Goal: Find contact information: Find contact information

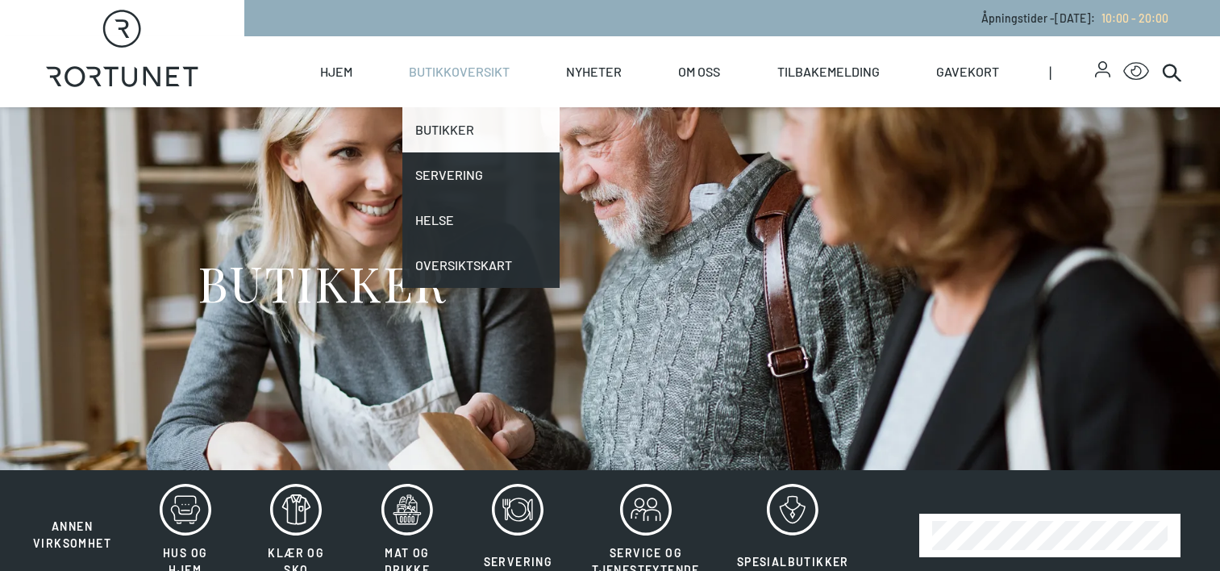
click at [459, 136] on link "Butikker" at bounding box center [481, 129] width 157 height 45
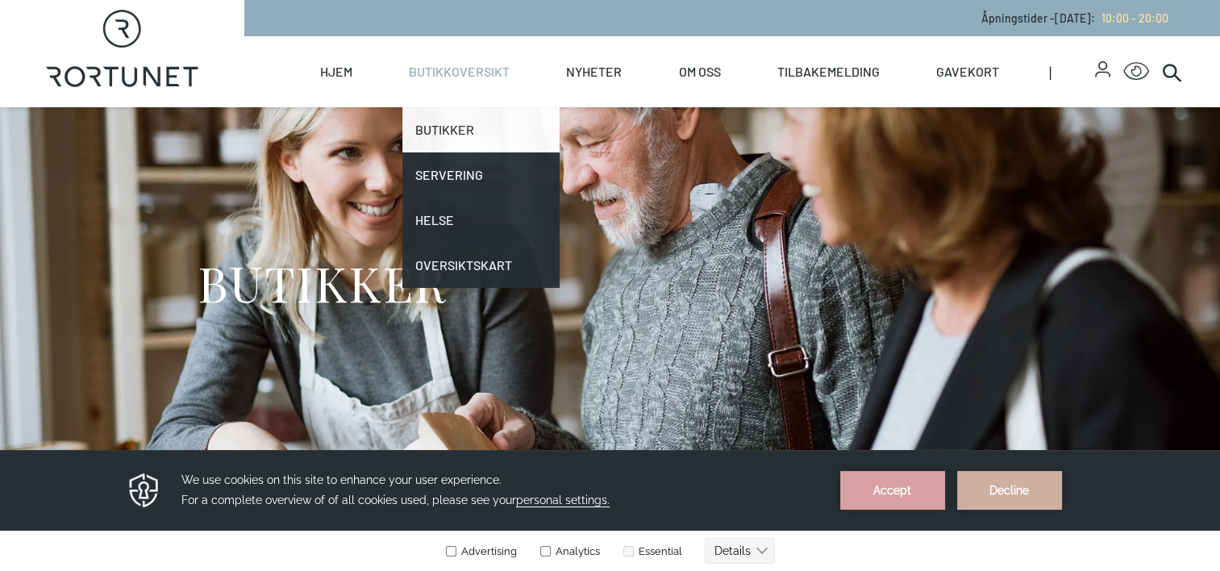
click at [460, 123] on link "Butikker" at bounding box center [481, 129] width 157 height 45
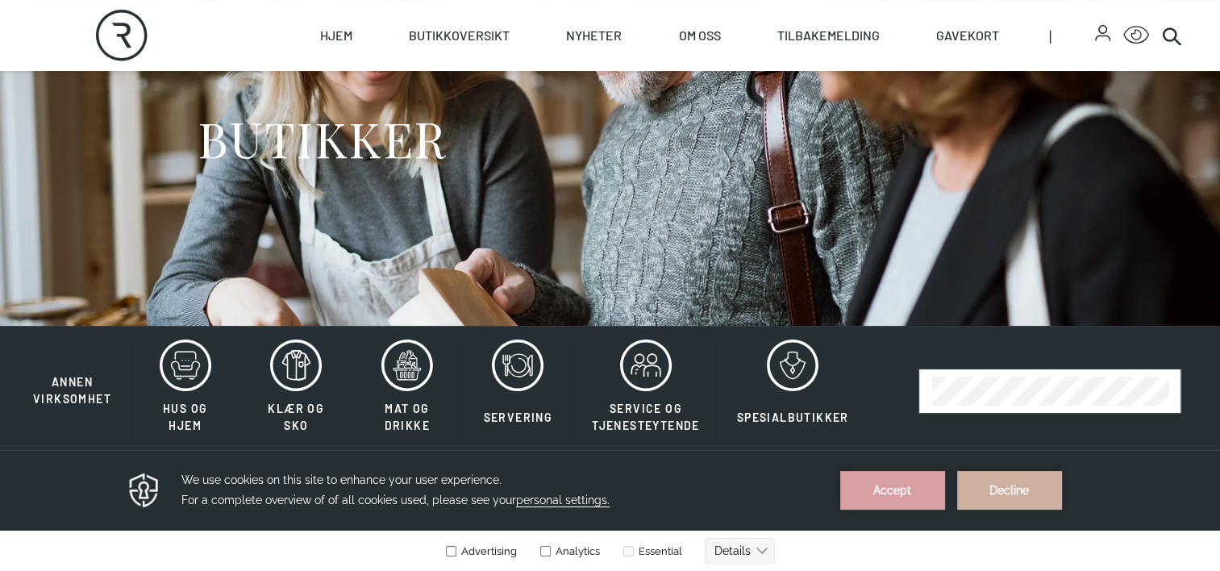
scroll to position [145, 0]
click at [910, 502] on button "Accept" at bounding box center [893, 490] width 105 height 39
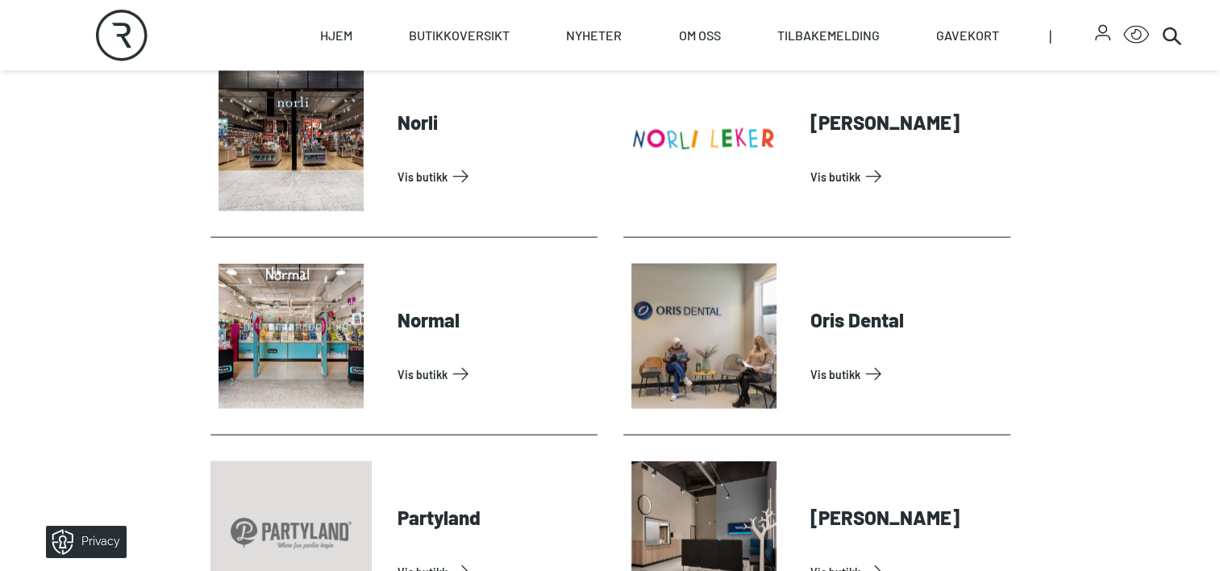
scroll to position [3281, 0]
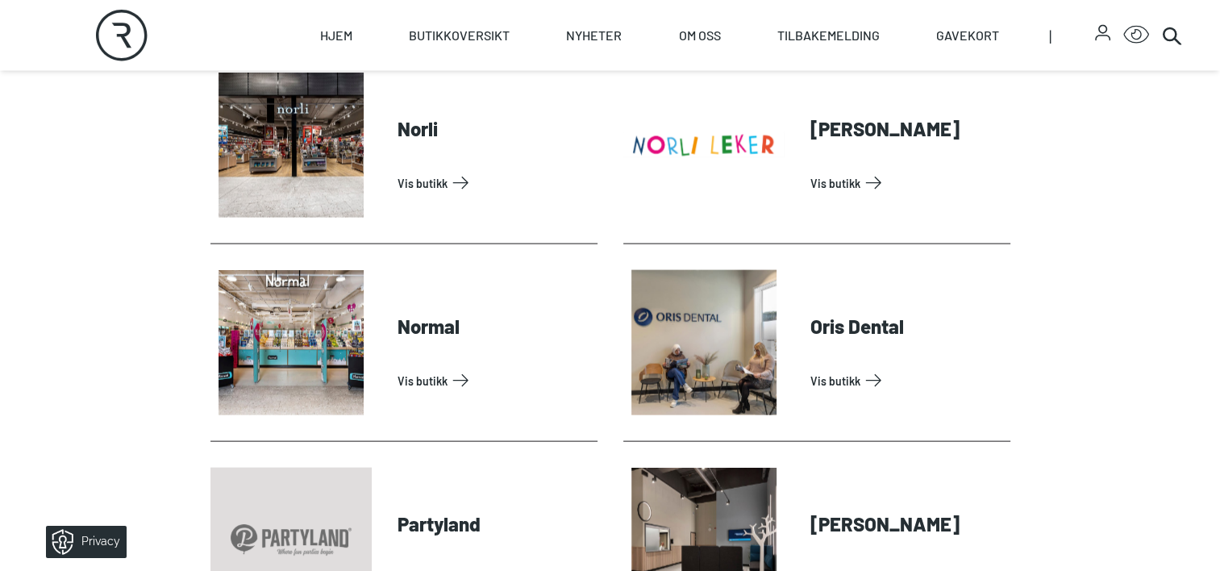
drag, startPoint x: 209, startPoint y: 242, endPoint x: 303, endPoint y: 250, distance: 94.7
drag, startPoint x: 200, startPoint y: 223, endPoint x: 244, endPoint y: 244, distance: 48.3
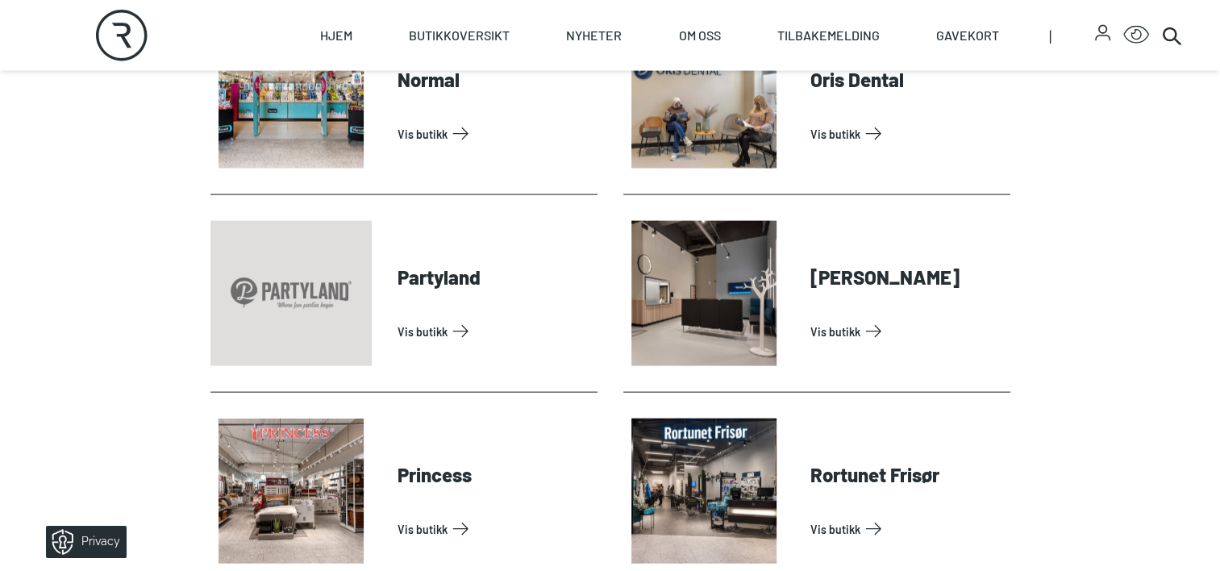
scroll to position [3536, 0]
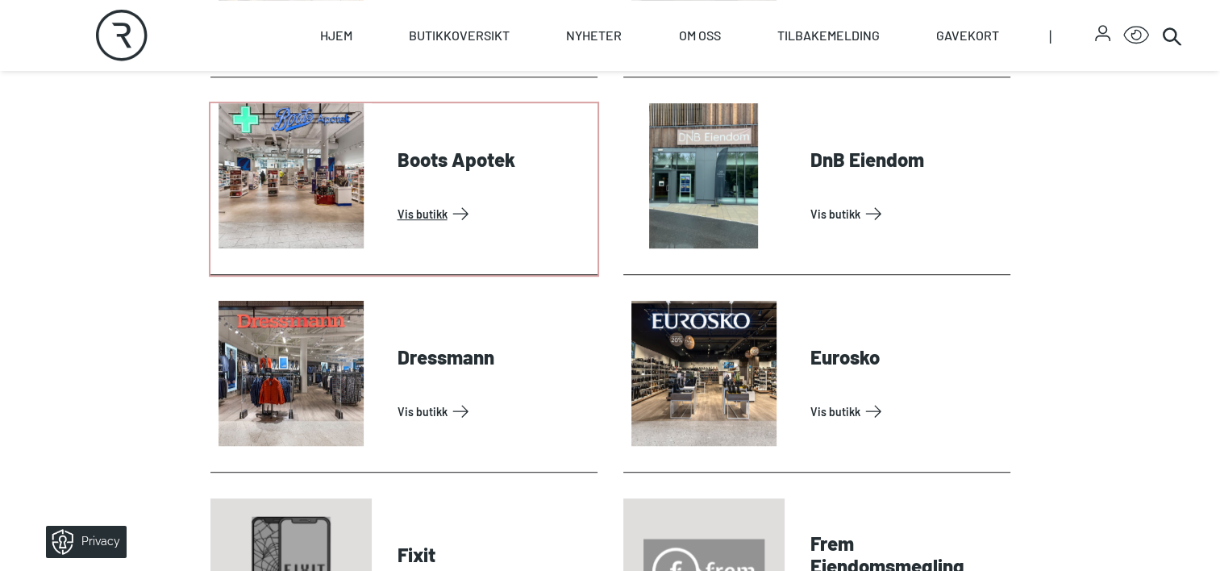
click at [435, 219] on link "Vis butikk" at bounding box center [495, 214] width 194 height 26
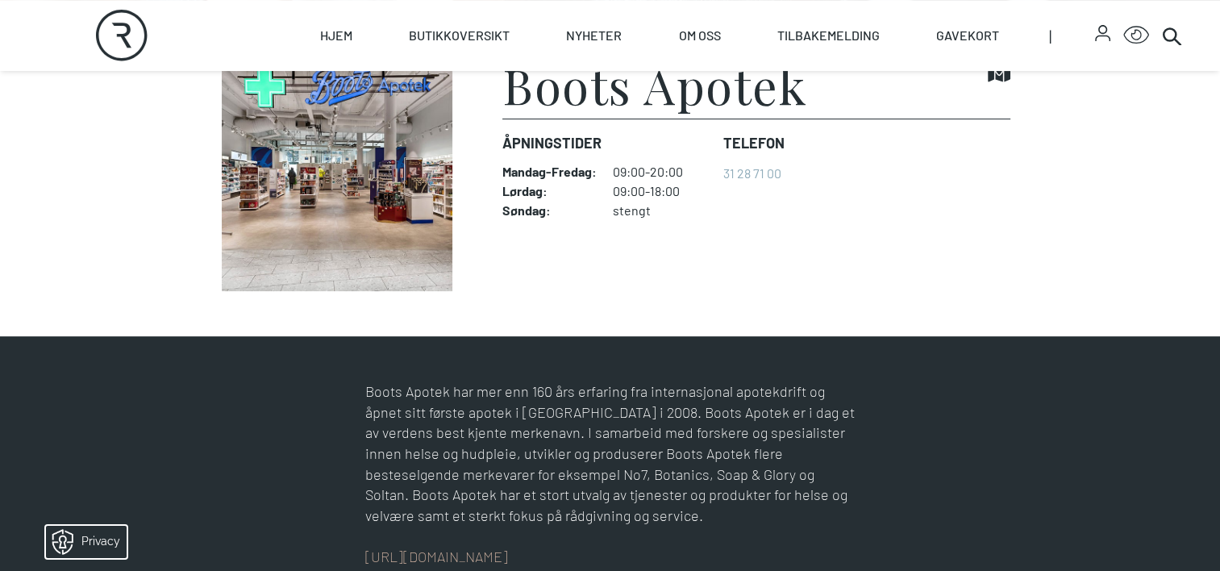
scroll to position [452, 0]
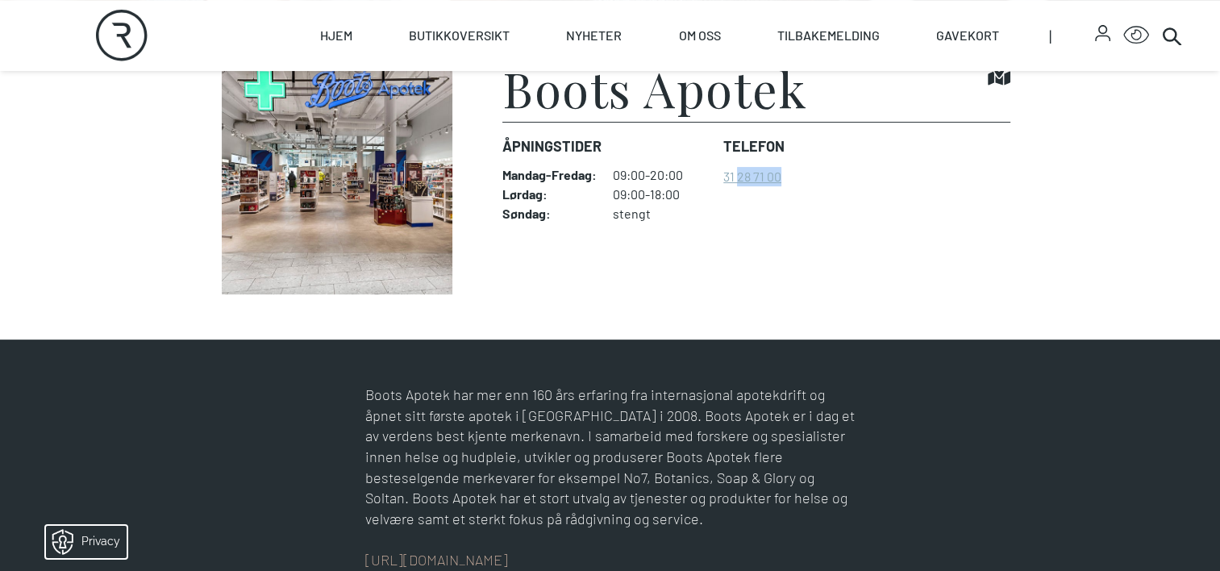
drag, startPoint x: 785, startPoint y: 177, endPoint x: 735, endPoint y: 178, distance: 50.0
click at [735, 178] on dl "Åpningstider Mandag - Fredag : 09:00-20:00 Lørdag : 09:00-18:00 Søndag : stengt…" at bounding box center [756, 178] width 507 height 113
click at [728, 177] on link "31 28 71 00" at bounding box center [753, 176] width 58 height 15
click at [891, 255] on figcaption "Boots Apotek Find it! Åpningstider Mandag - Fredag : 09:00-20:00 Lørdag : 09:00…" at bounding box center [756, 179] width 507 height 231
drag, startPoint x: 787, startPoint y: 175, endPoint x: 720, endPoint y: 184, distance: 68.3
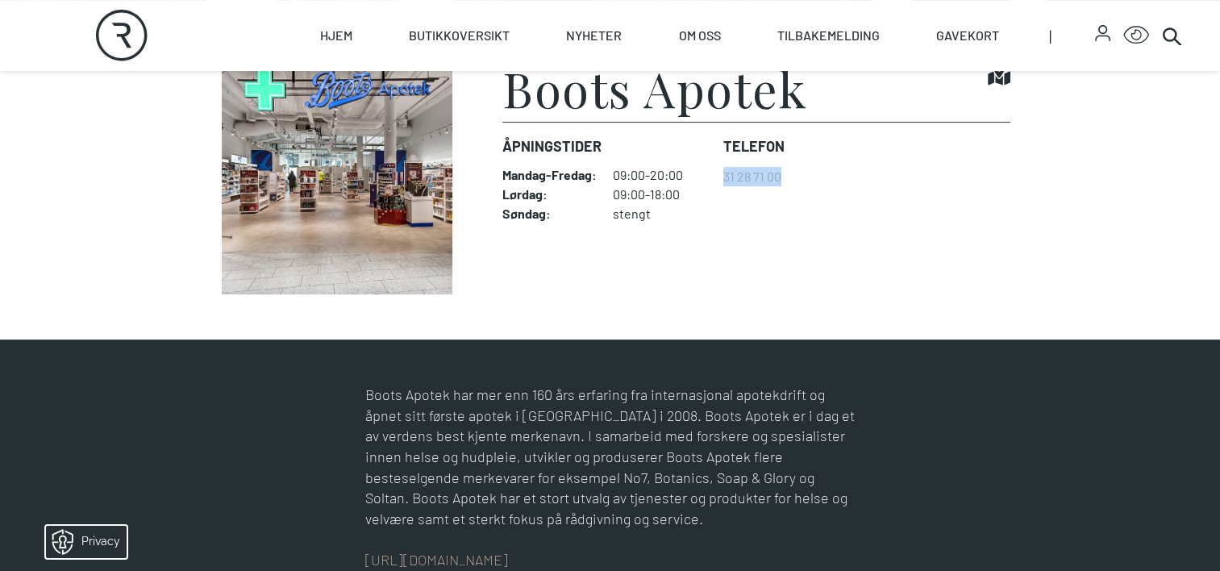
click at [720, 184] on dl "Åpningstider Mandag - Fredag : 09:00-20:00 Lørdag : 09:00-18:00 Søndag : stengt…" at bounding box center [756, 178] width 507 height 113
copy link "31 28 71 00"
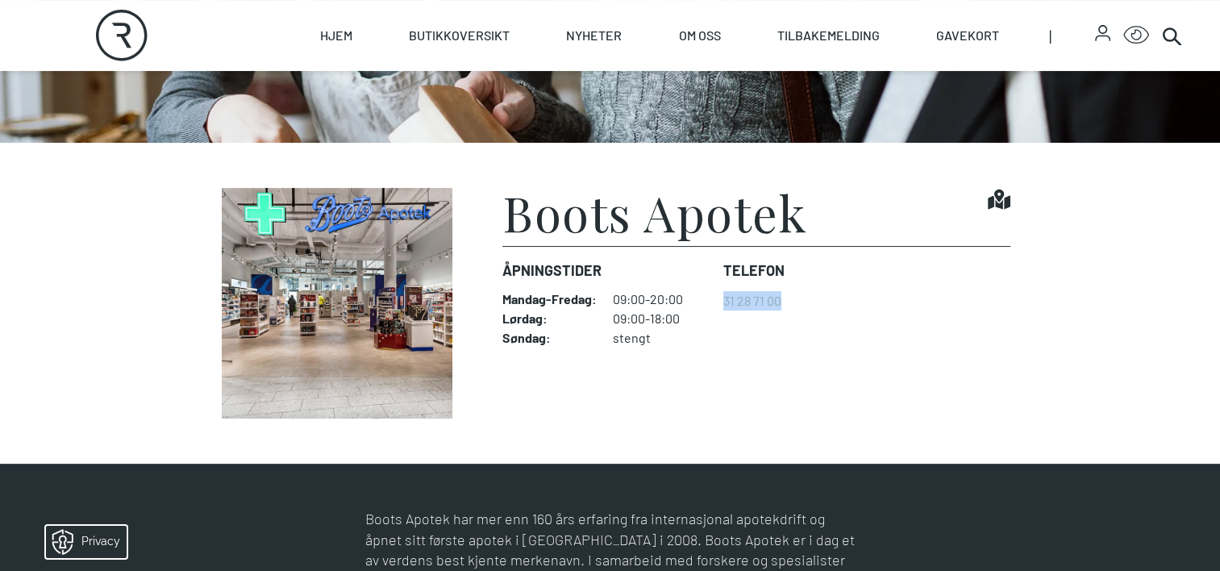
scroll to position [315, 0]
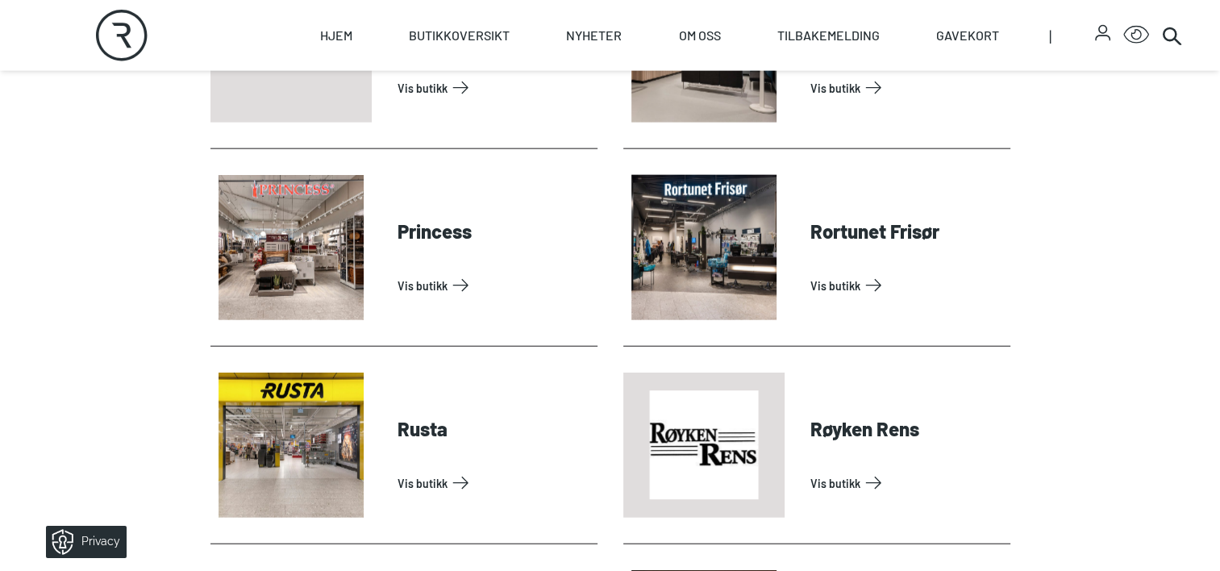
scroll to position [3773, 0]
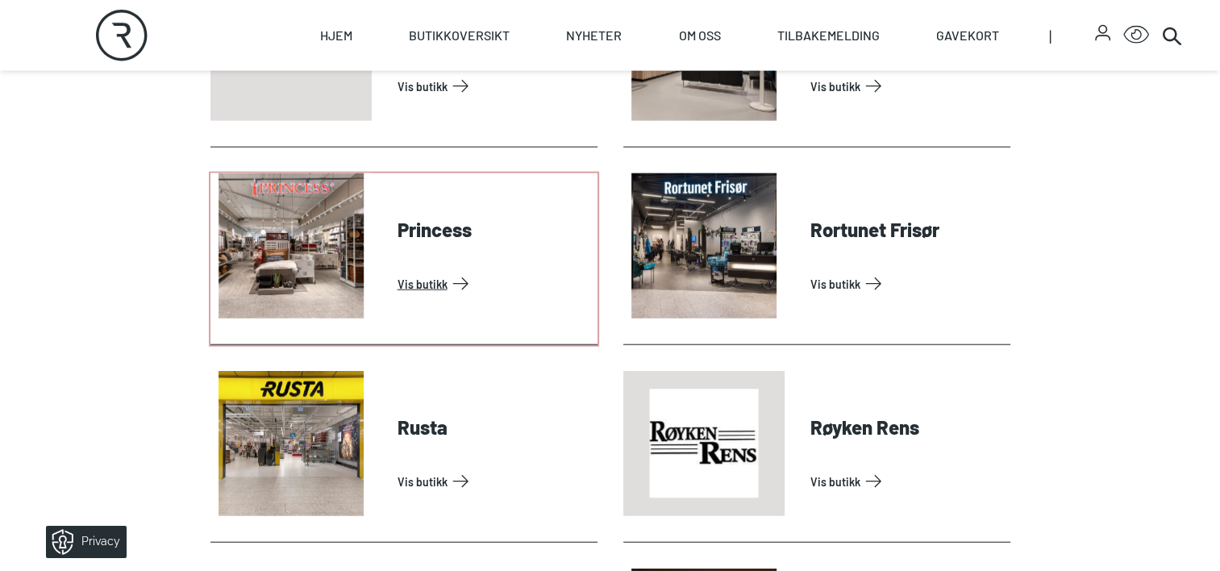
click at [441, 271] on link "Vis butikk" at bounding box center [495, 284] width 194 height 26
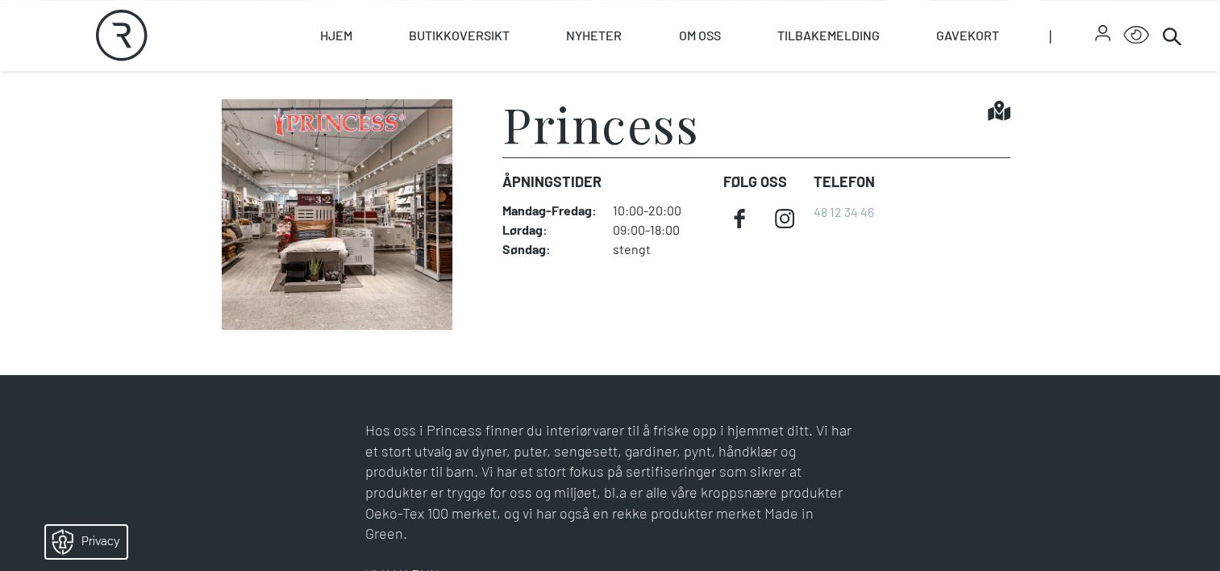
scroll to position [452, 0]
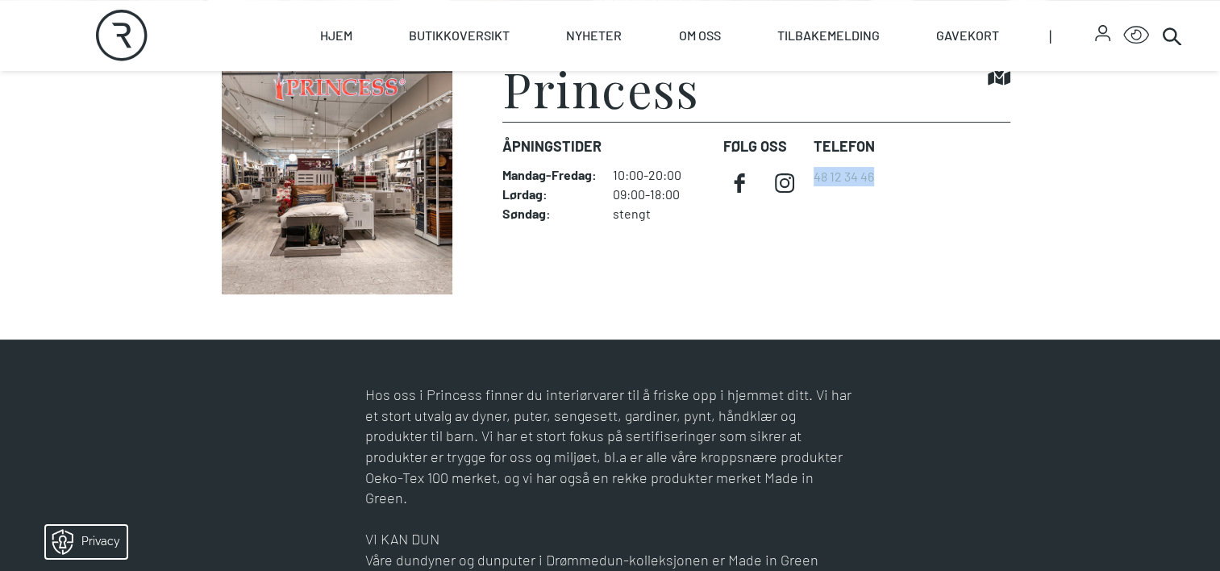
drag, startPoint x: 886, startPoint y: 174, endPoint x: 811, endPoint y: 181, distance: 75.3
click at [811, 181] on dl "Åpningstider Mandag - Fredag : 10:00-20:00 Lørdag : 09:00-18:00 Søndag : stengt…" at bounding box center [756, 178] width 507 height 113
copy link "48 12 34 46"
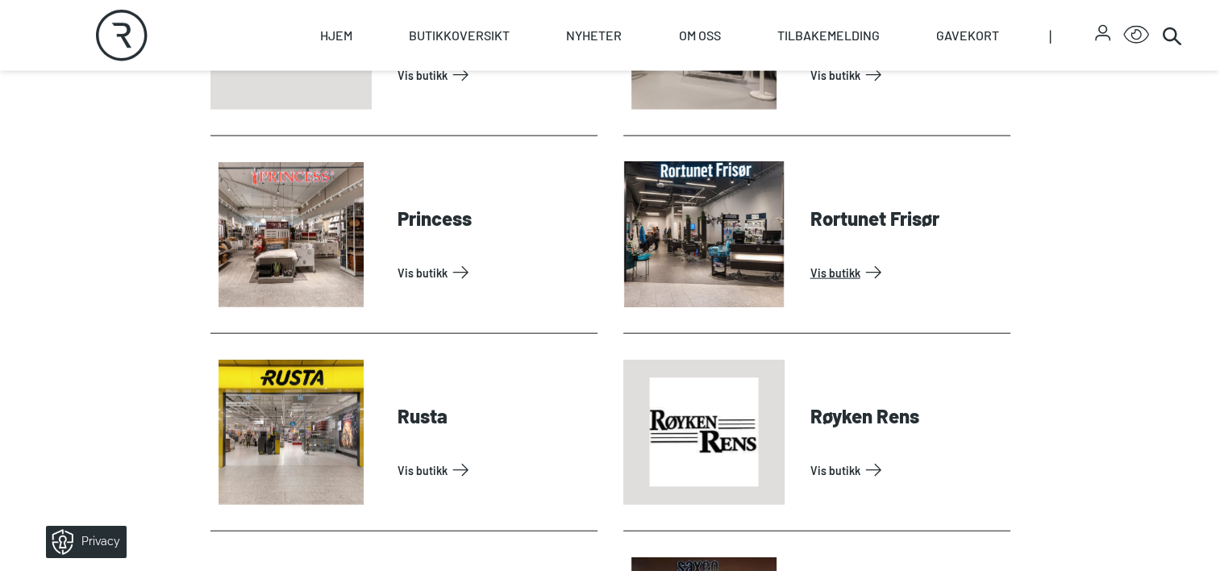
scroll to position [3785, 0]
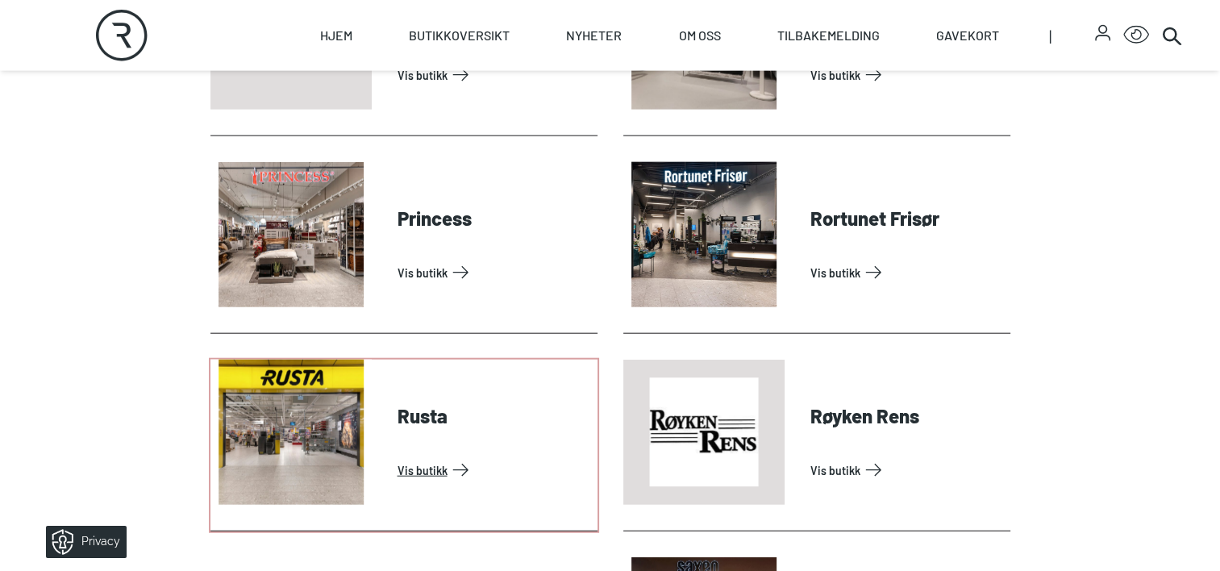
click at [427, 466] on link "Vis butikk" at bounding box center [495, 470] width 194 height 26
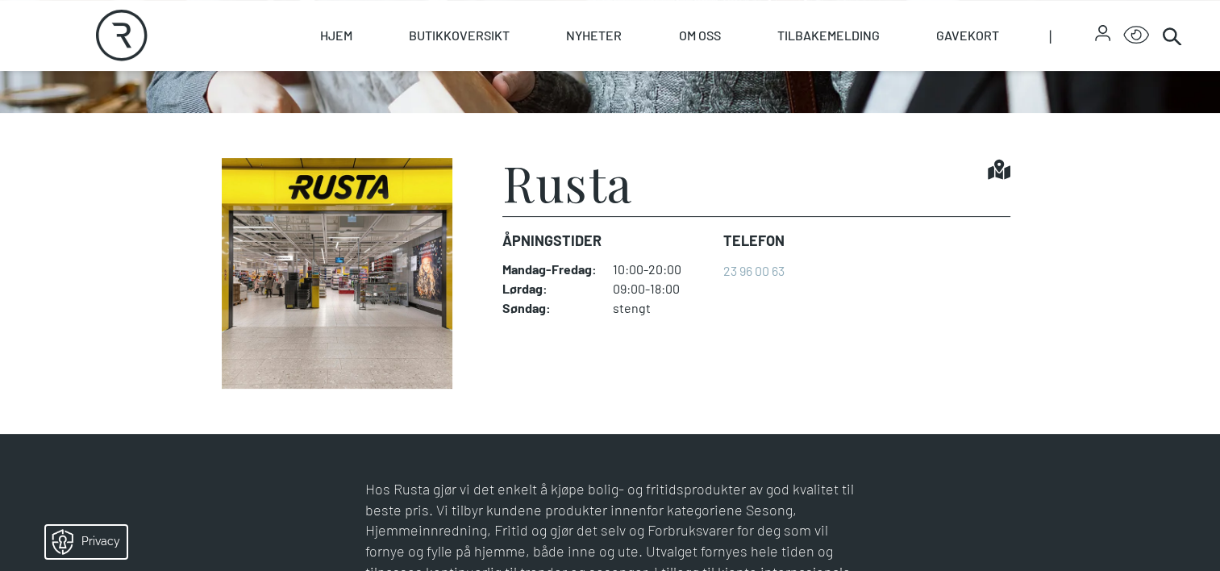
scroll to position [358, 0]
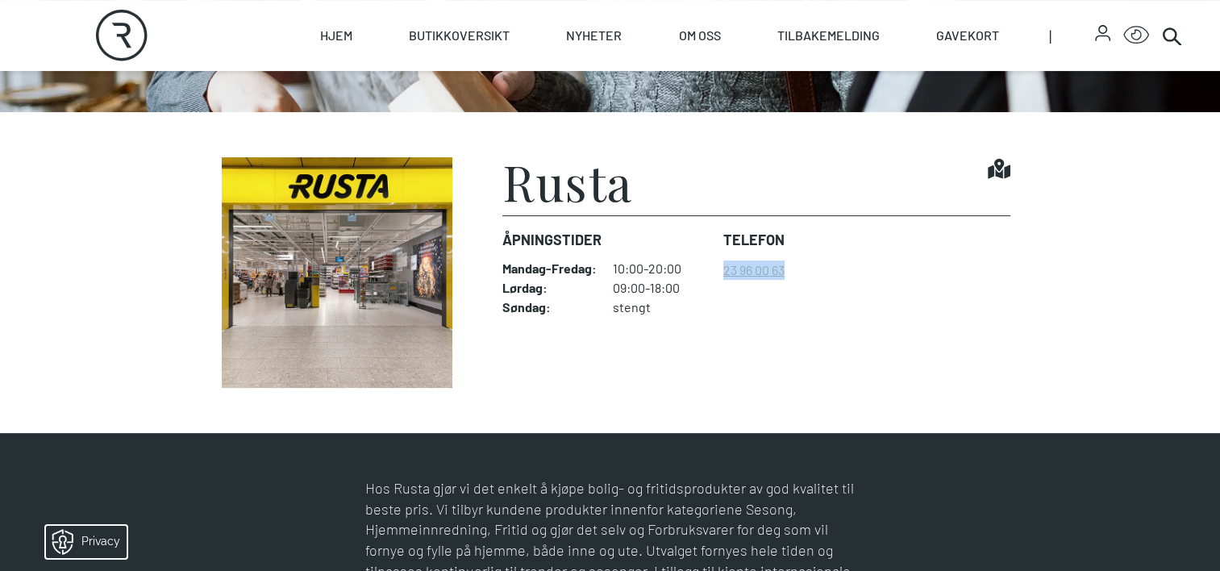
drag, startPoint x: 789, startPoint y: 265, endPoint x: 725, endPoint y: 271, distance: 64.1
click at [725, 271] on dl "Åpningstider Mandag - Fredag : 10:00-20:00 Lørdag : 09:00-18:00 Søndag : stengt…" at bounding box center [756, 271] width 507 height 113
copy link "23 96 00 63"
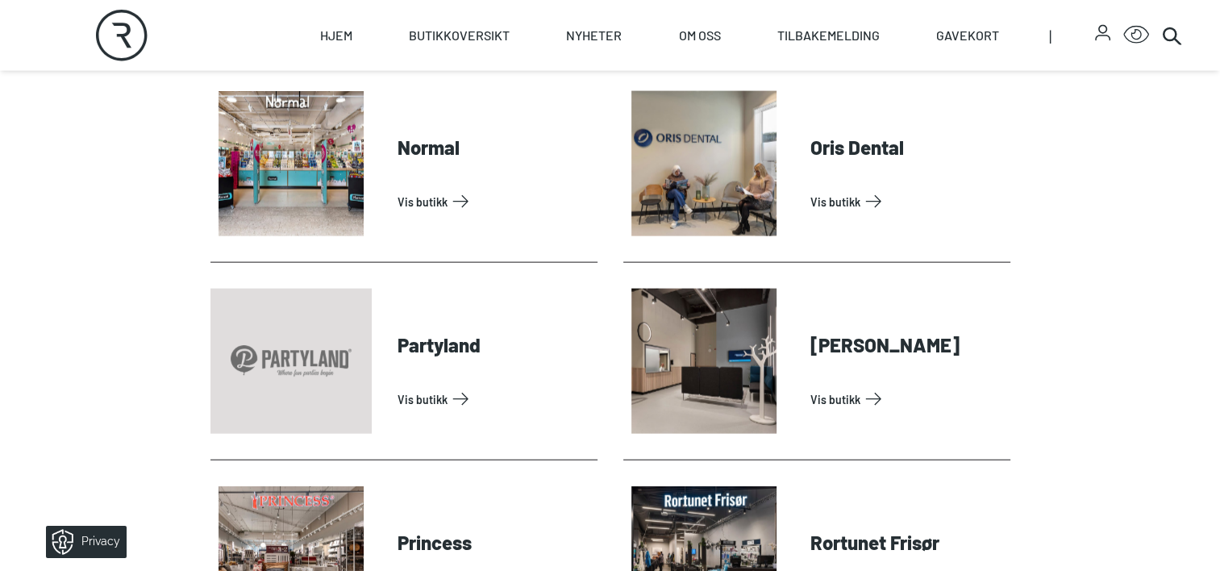
scroll to position [3711, 0]
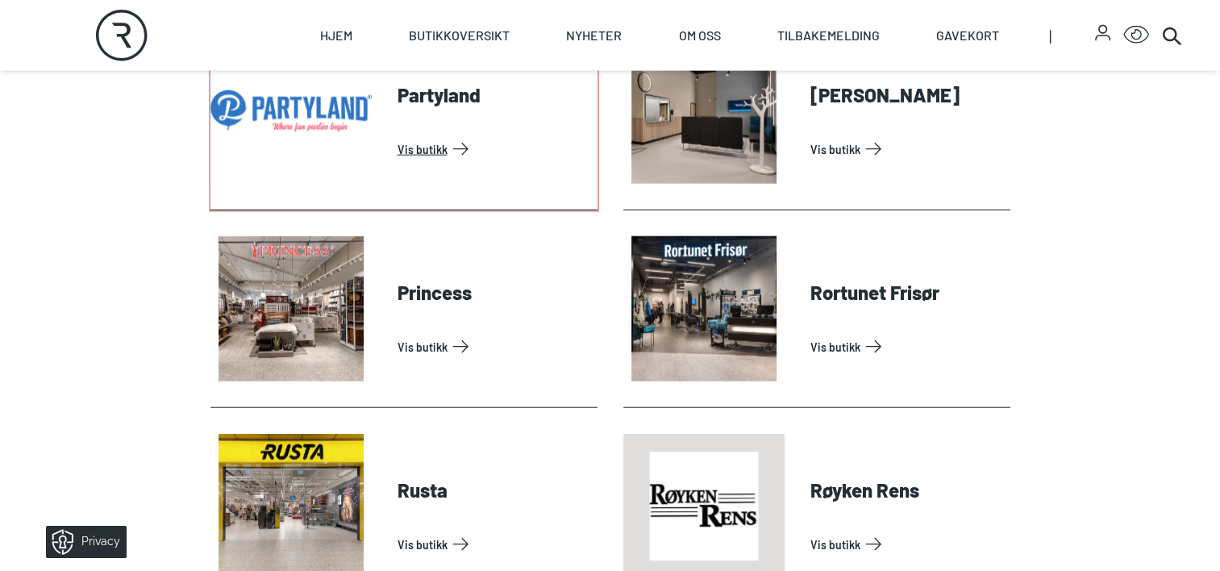
click at [437, 152] on link "Vis butikk" at bounding box center [495, 149] width 194 height 26
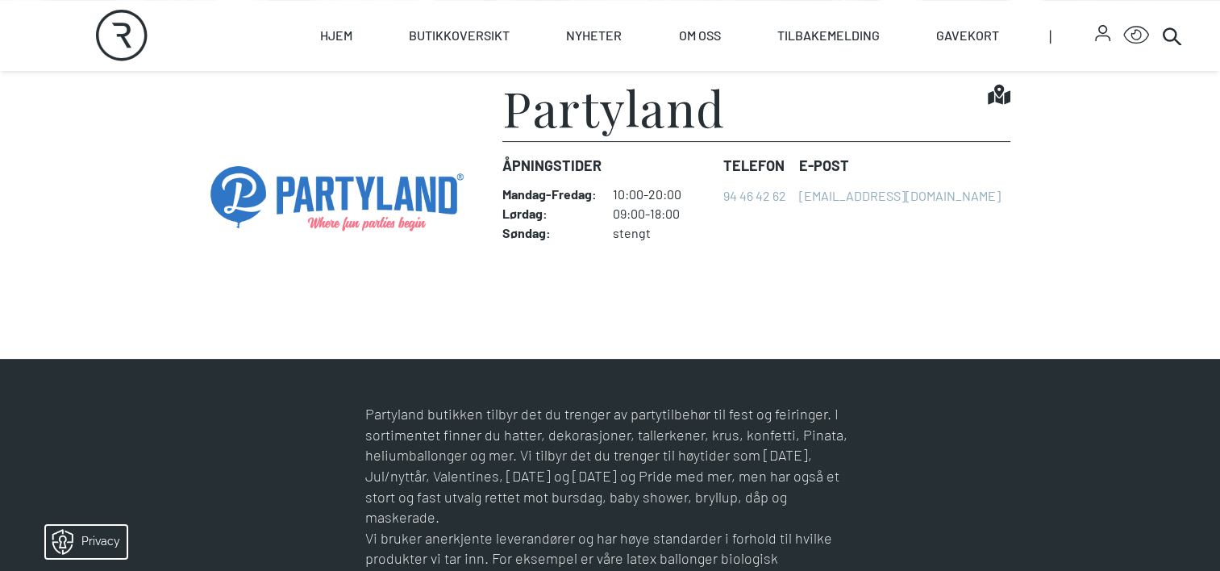
scroll to position [426, 0]
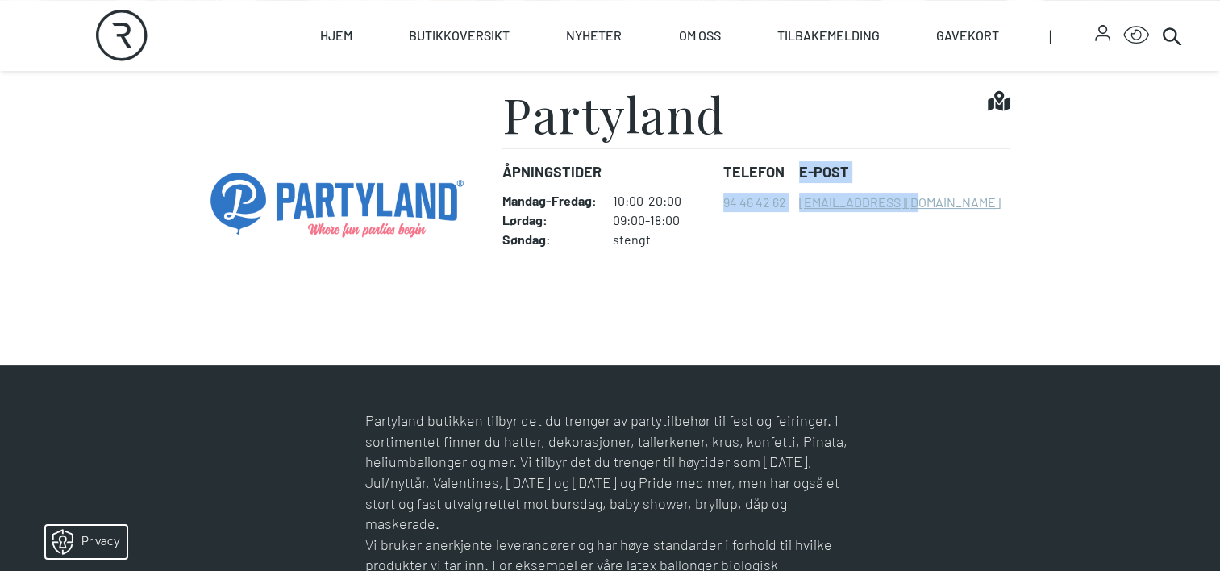
drag, startPoint x: 717, startPoint y: 200, endPoint x: 900, endPoint y: 202, distance: 183.1
click at [900, 202] on dl "Åpningstider Mandag - Fredag : 10:00-20:00 Lørdag : 09:00-18:00 Søndag : stengt…" at bounding box center [756, 204] width 507 height 113
drag, startPoint x: 900, startPoint y: 202, endPoint x: 991, endPoint y: 232, distance: 96.2
click at [991, 232] on dl "Åpningstider Mandag - Fredag : 10:00-20:00 Lørdag : 09:00-18:00 Søndag : stengt…" at bounding box center [756, 204] width 507 height 113
drag, startPoint x: 946, startPoint y: 201, endPoint x: 720, endPoint y: 205, distance: 225.9
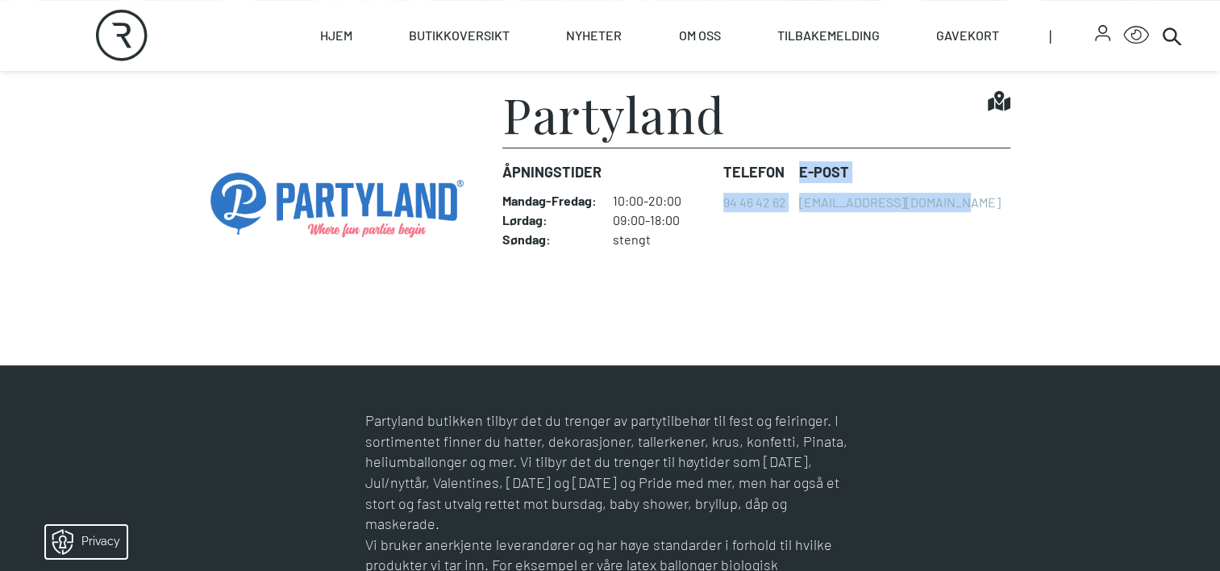
click at [720, 205] on dl "Åpningstider Mandag - Fredag : 10:00-20:00 Lørdag : 09:00-18:00 Søndag : stengt…" at bounding box center [756, 204] width 507 height 113
copy dl "94 46 42 62 E-post [EMAIL_ADDRESS][DOMAIN_NAME]"
